Goal: Use online tool/utility: Utilize a website feature to perform a specific function

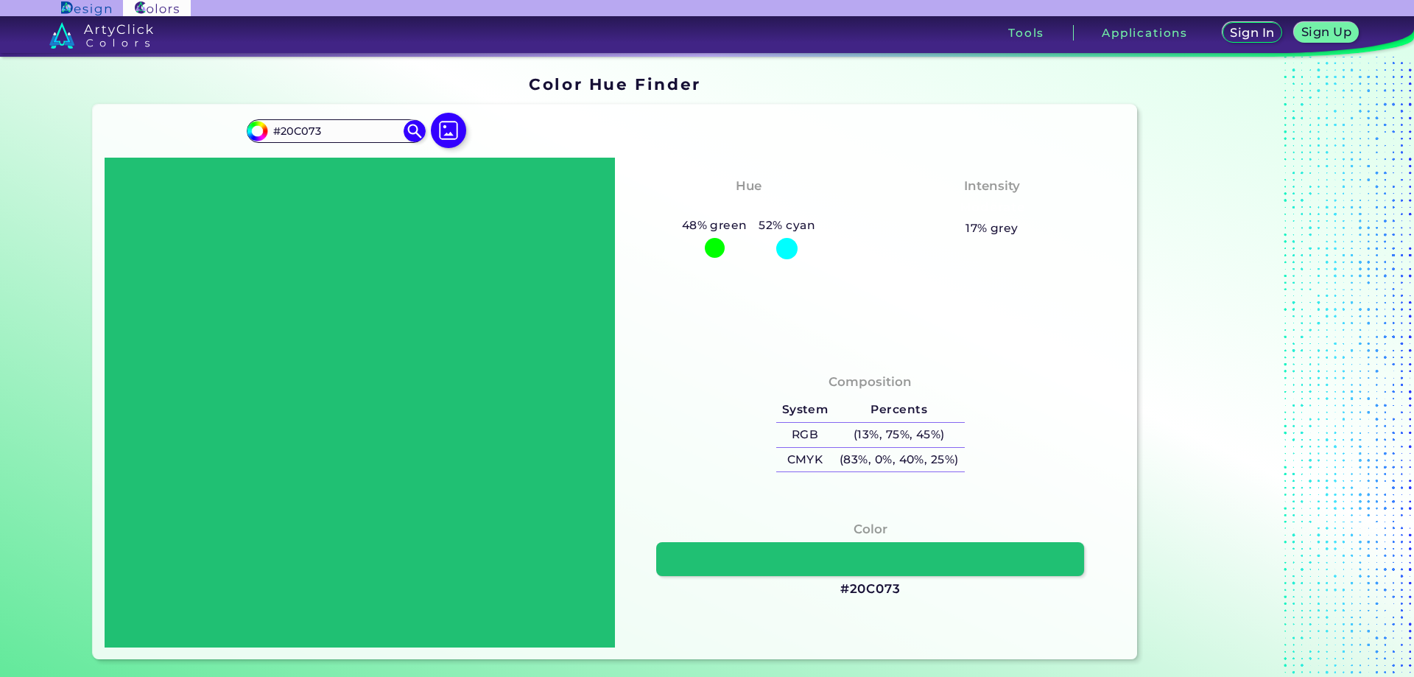
type input "#1b2553"
type input "#1B2553"
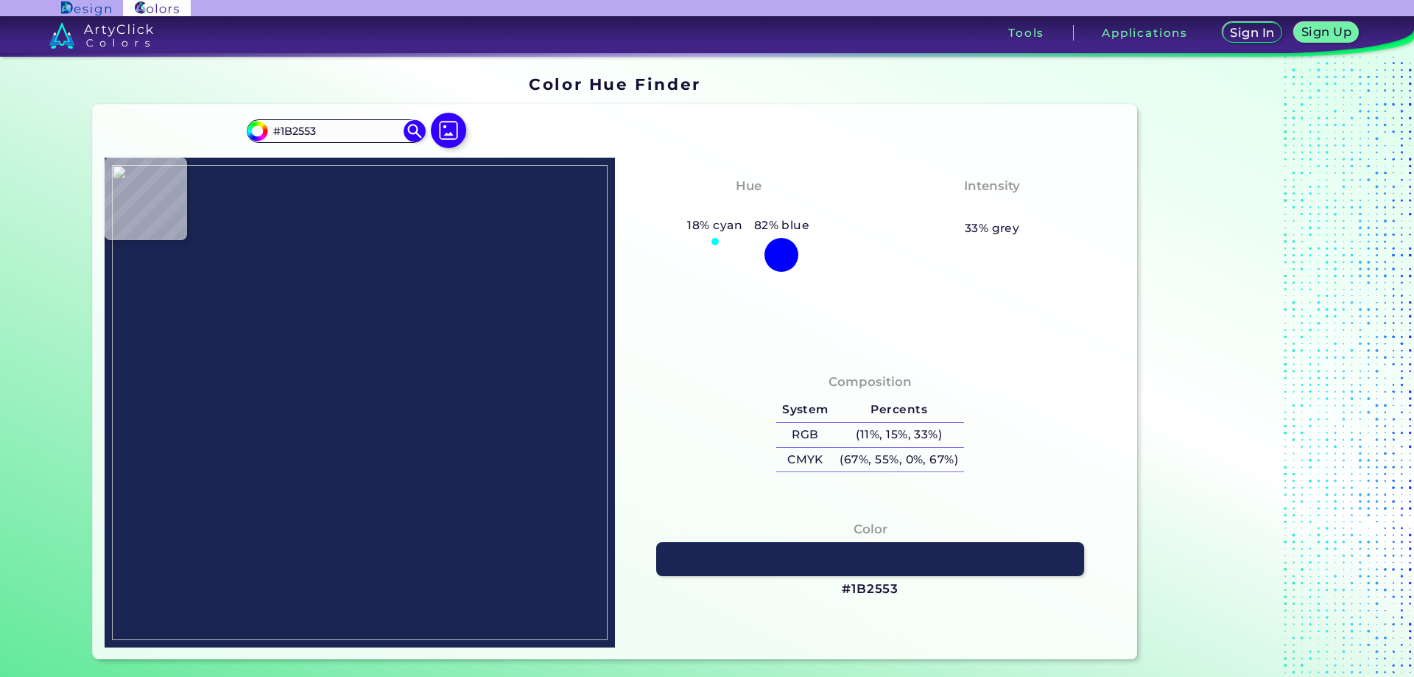
type input "#f89831"
type input "#F89831"
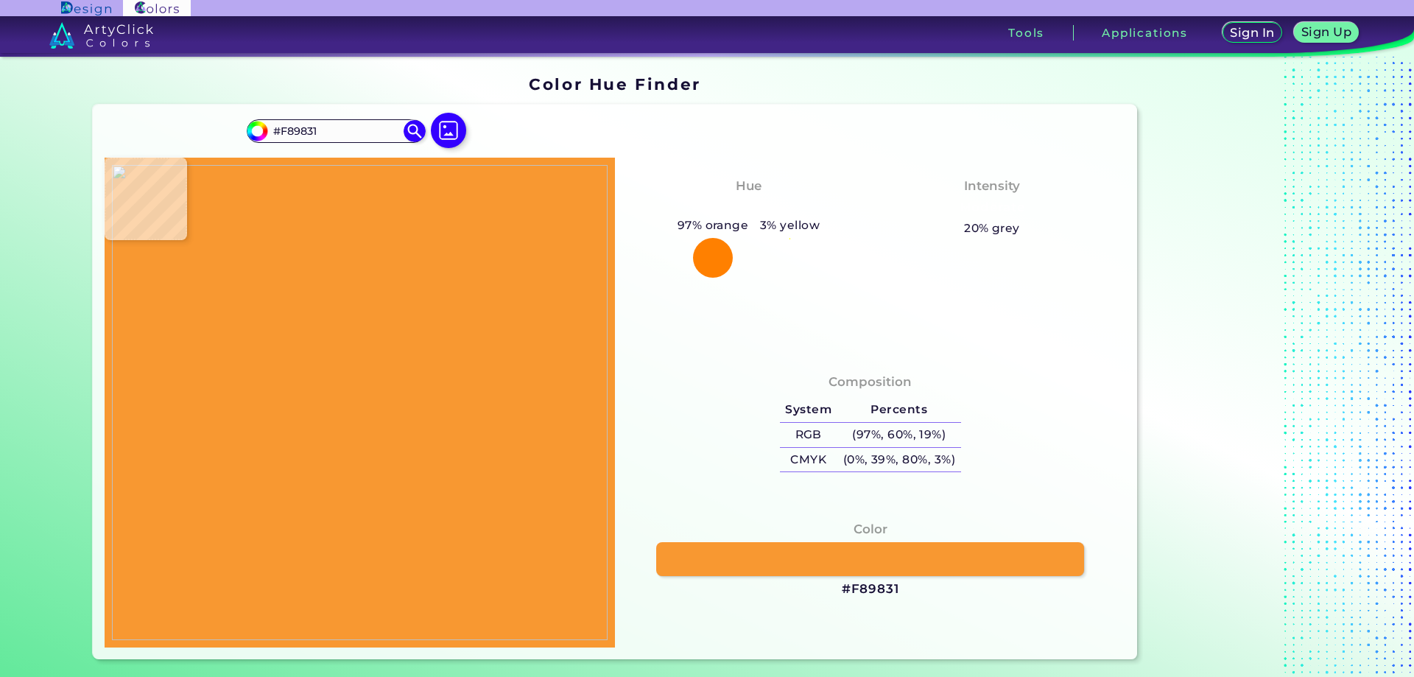
click at [423, 394] on img at bounding box center [360, 402] width 496 height 475
click at [389, 373] on img at bounding box center [360, 402] width 496 height 475
type input "#f7f6e9"
type input "#F7F6E9"
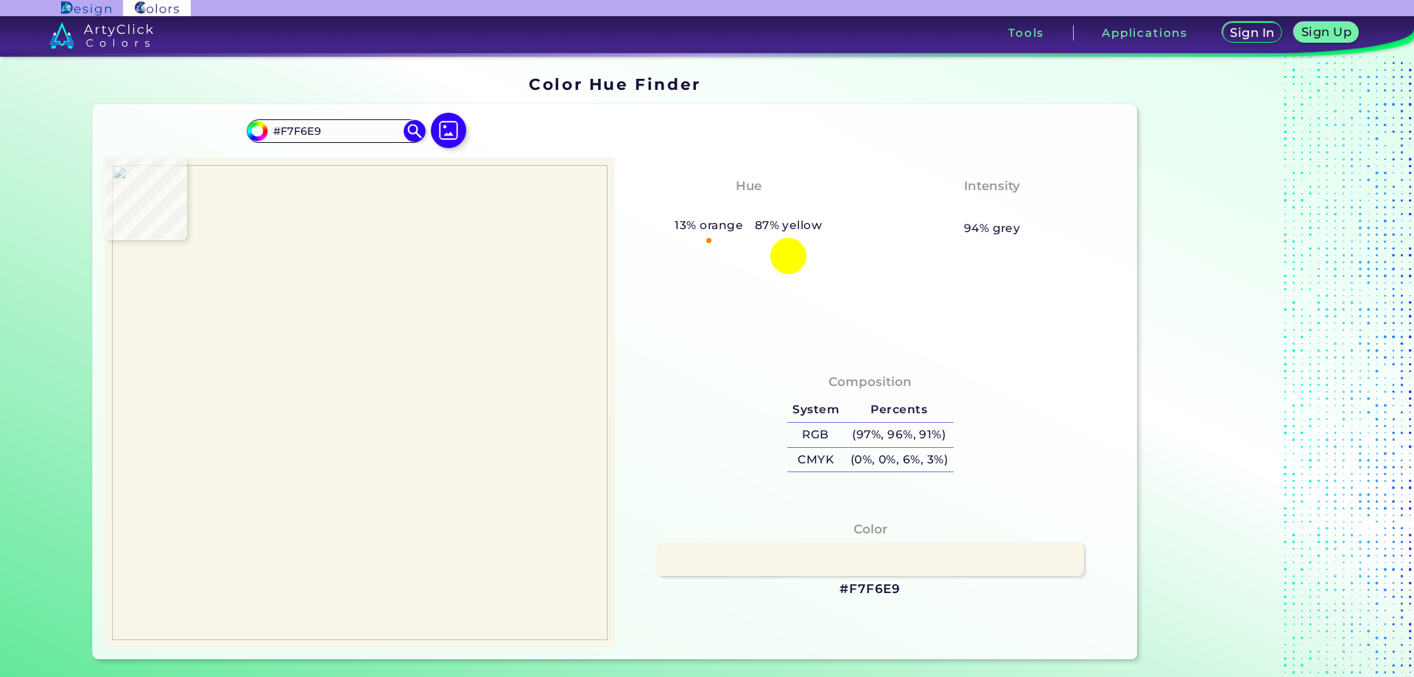
type input "#f89831"
type input "#F89831"
type input "#2e87c7"
type input "#2E87C7"
type input "#e3ebf7"
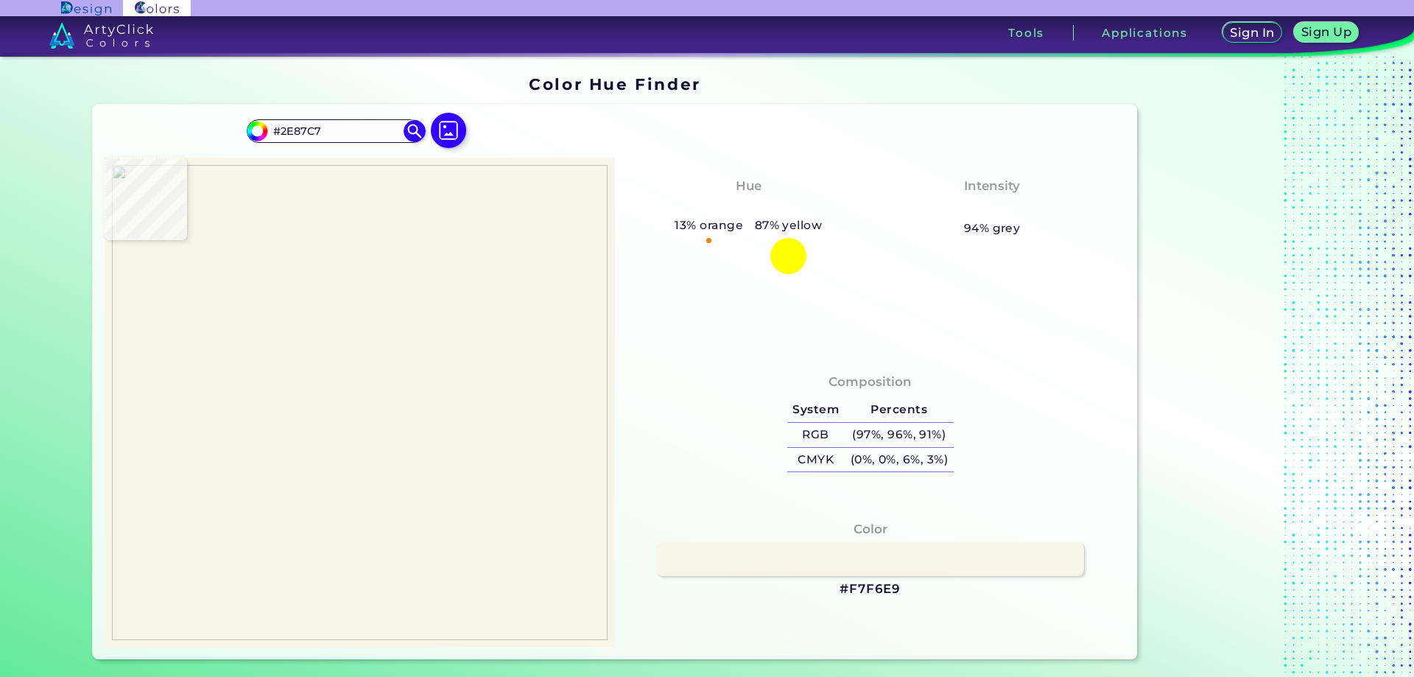
type input "#E3EBF7"
type input "#2a87c9"
type input "#2A87C9"
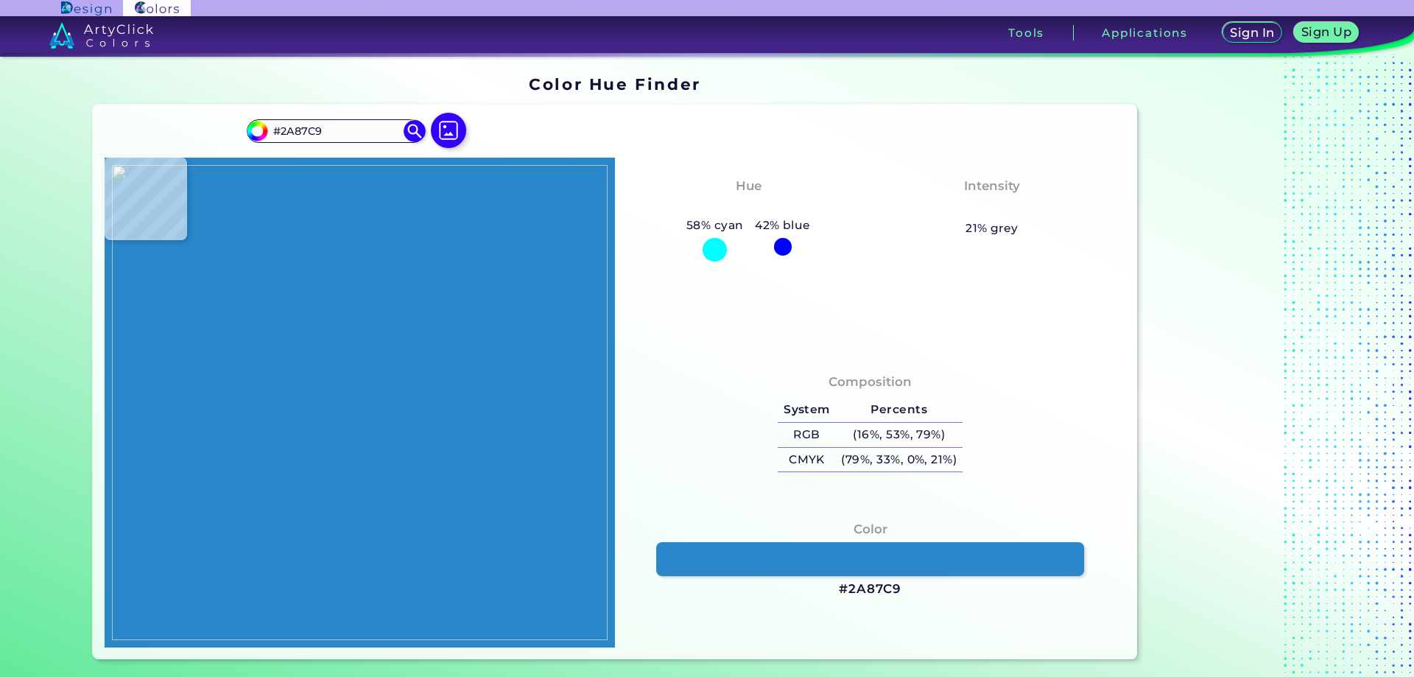
type input "#f29739"
type input "#F29739"
type input "#f89831"
type input "#F89831"
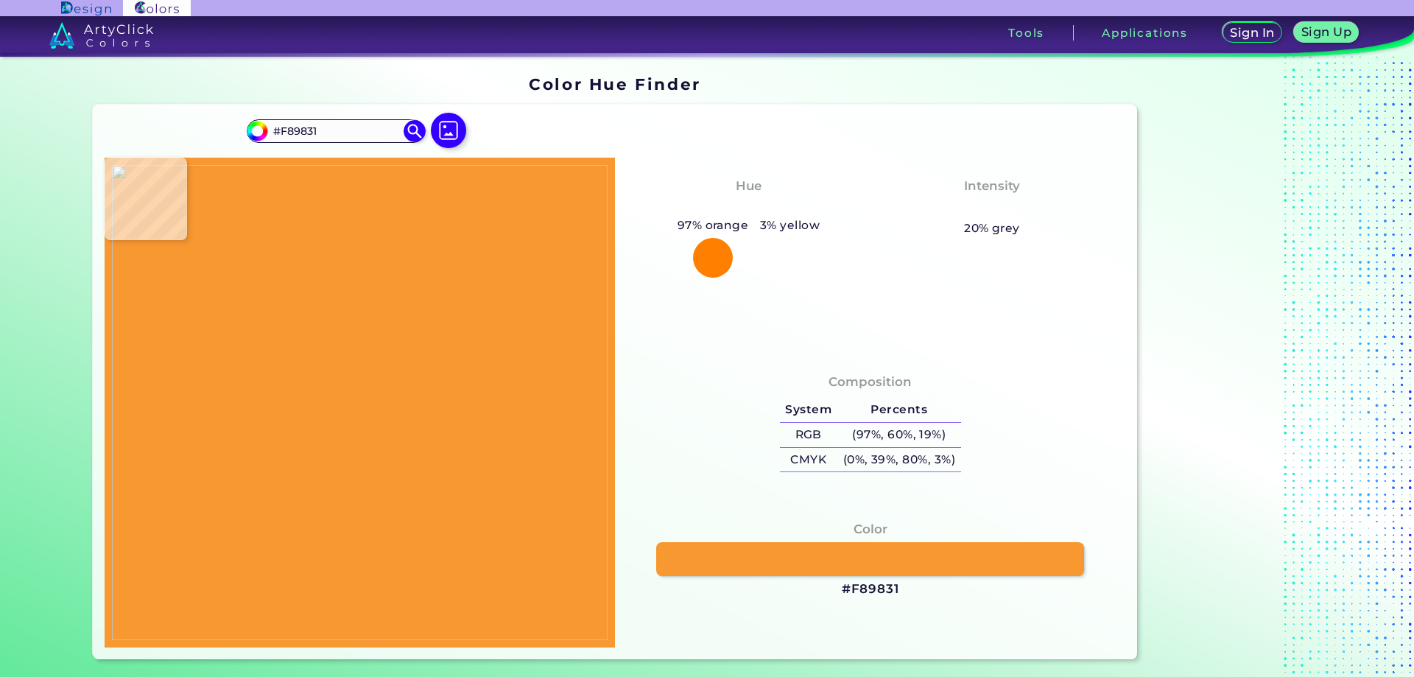
type input "#fefcfa"
type input "#FEFCFA"
type input "#f89831"
type input "#F89831"
type input "#232853"
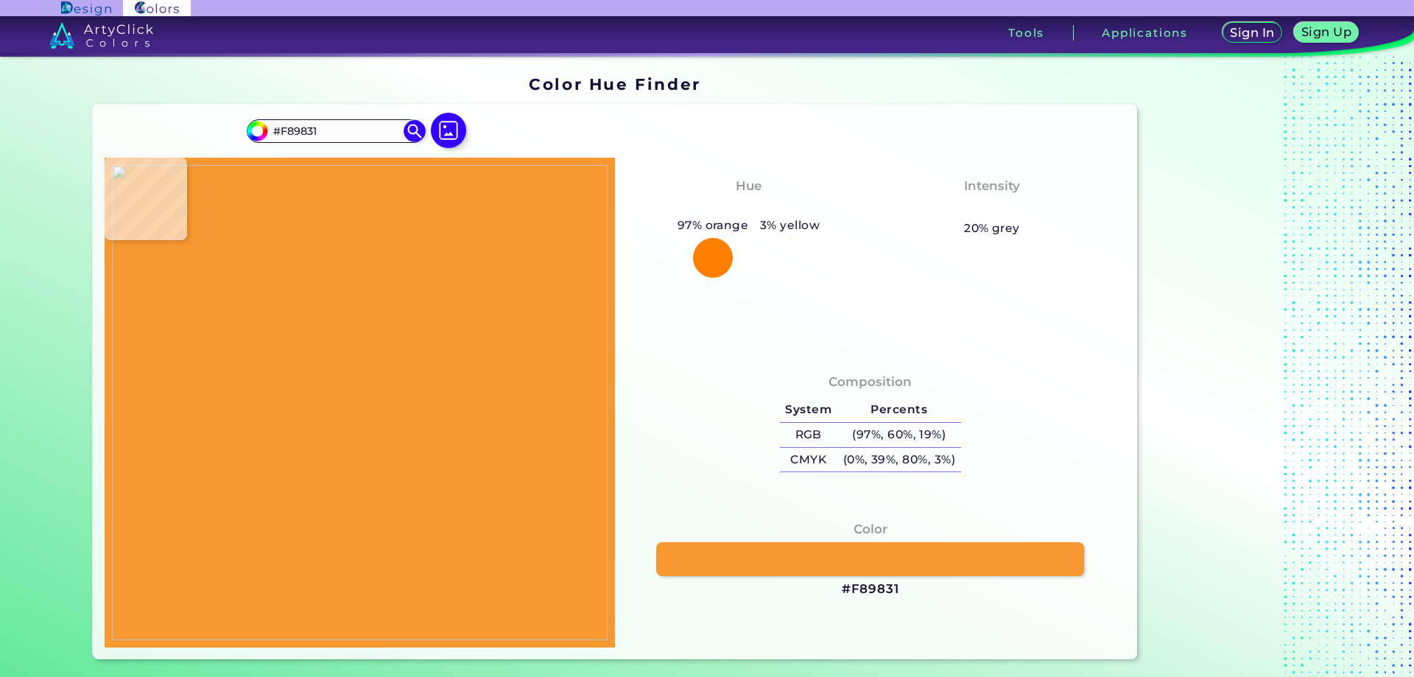
type input "#232853"
type input "#1f2753"
type input "#1F2753"
type input "#1e2753"
type input "#1E2753"
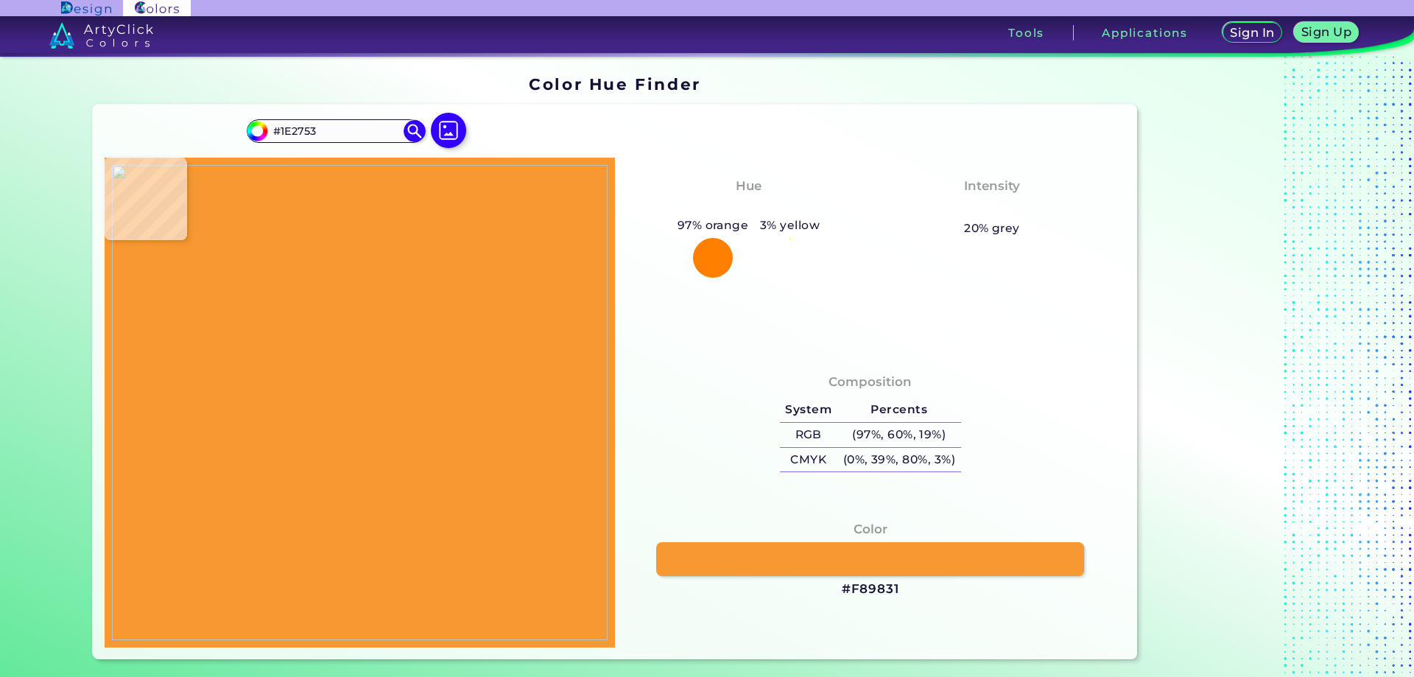
type input "#1d2652"
type input "#1D2652"
type input "#1c2553"
type input "#1C2553"
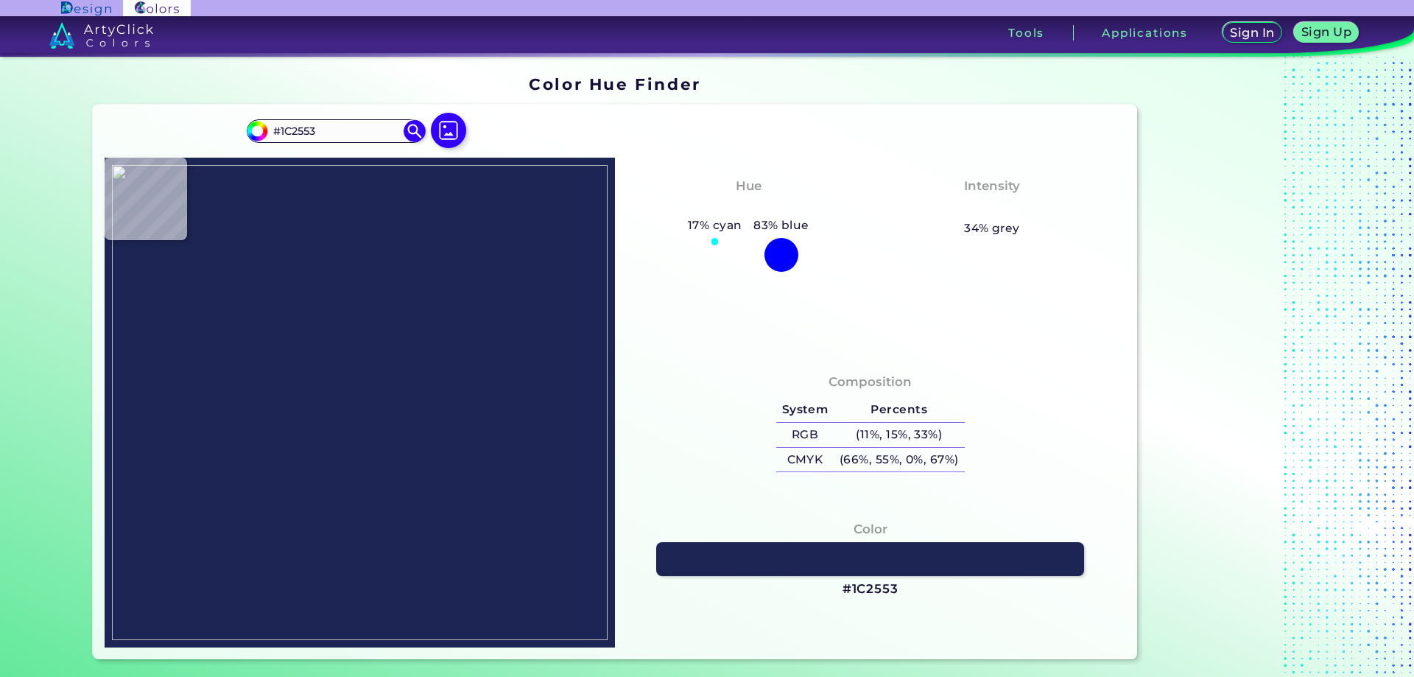
type input "#1b2553"
type input "#1B2553"
type input "#1c2553"
type input "#1C2553"
type input "#1d2652"
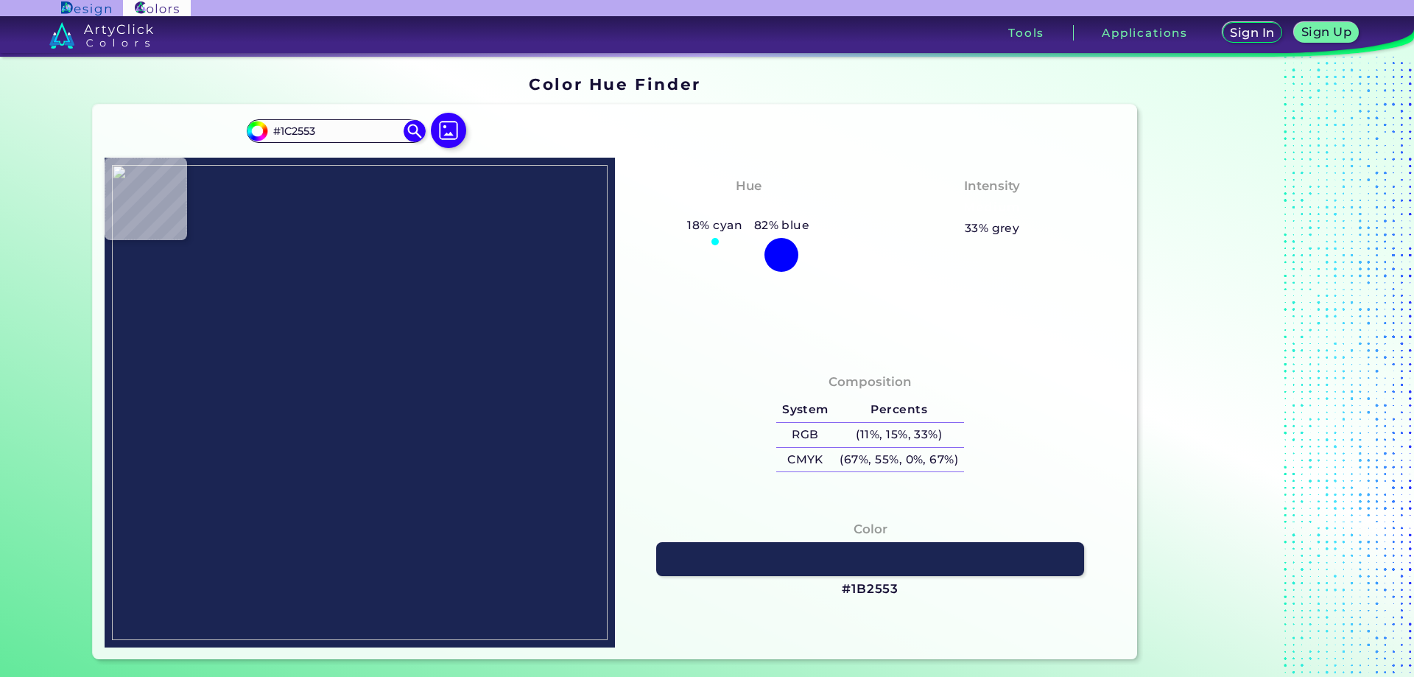
type input "#1D2652"
type input "#473953"
type input "#f89831"
type input "#F89831"
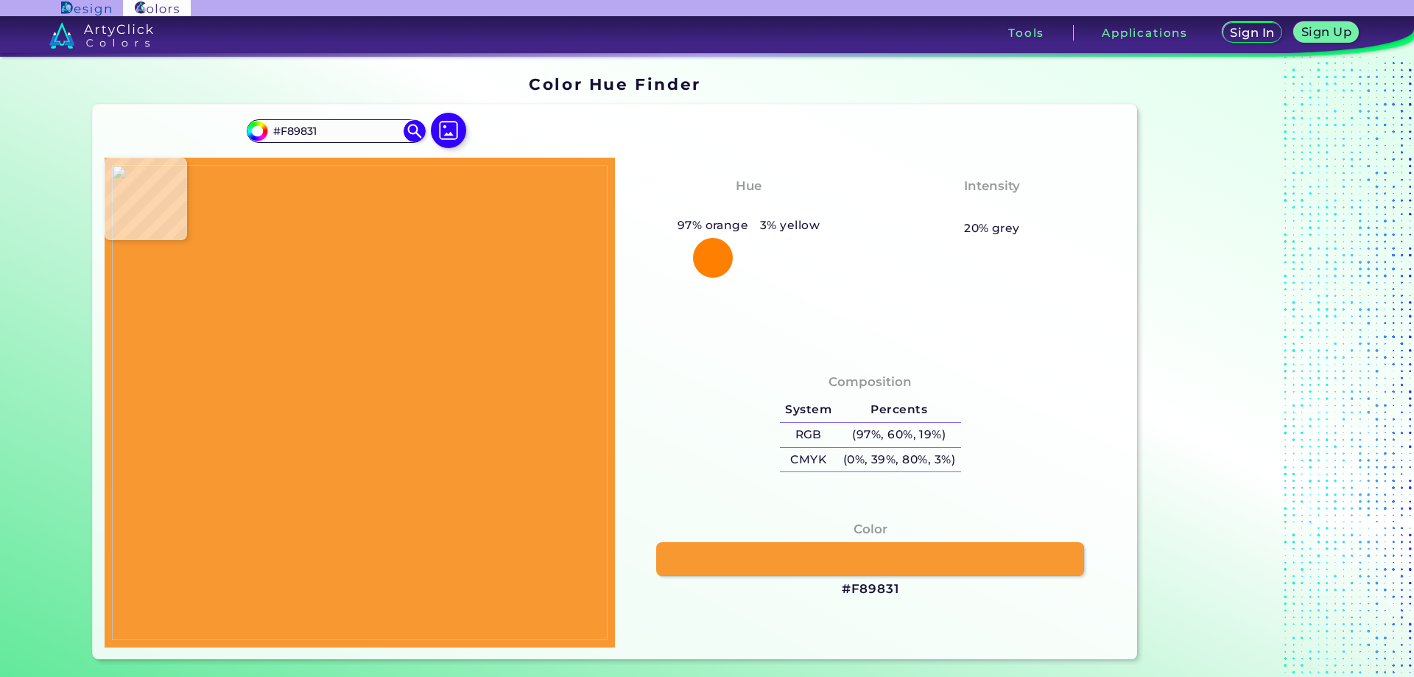
click at [390, 402] on img at bounding box center [360, 402] width 496 height 475
